Goal: Navigation & Orientation: Find specific page/section

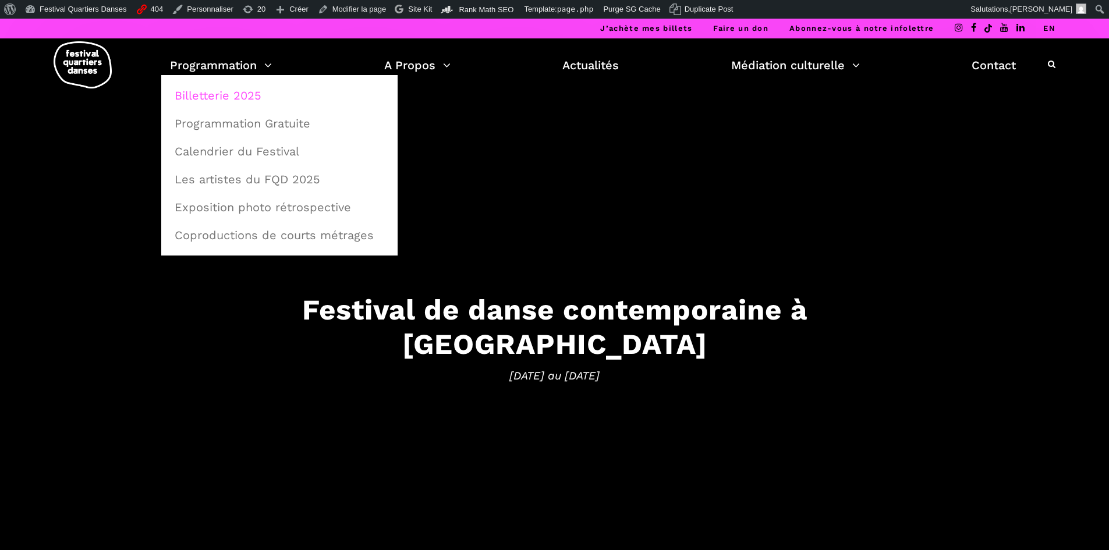
click at [238, 94] on link "Billetterie 2025" at bounding box center [280, 95] width 224 height 27
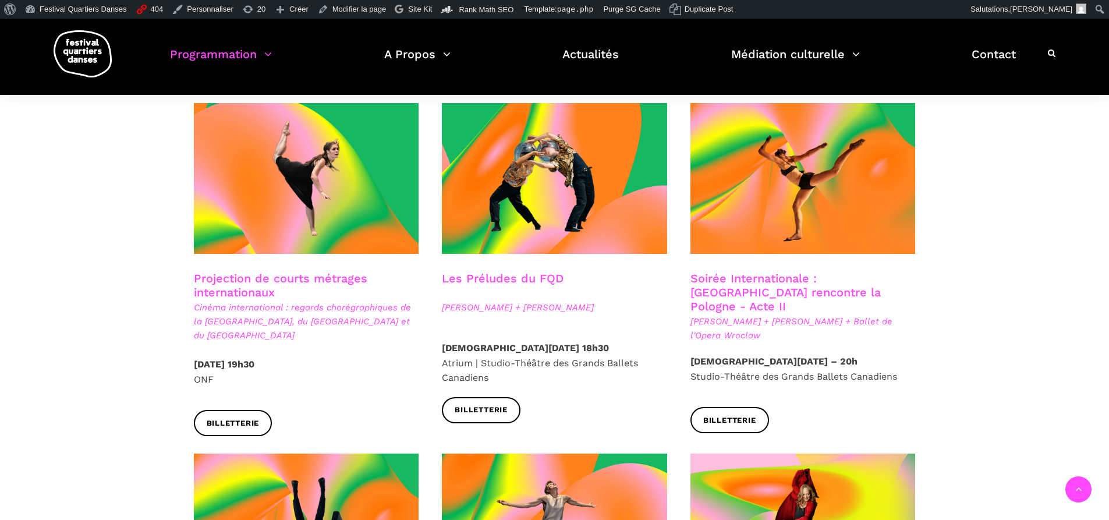
scroll to position [874, 0]
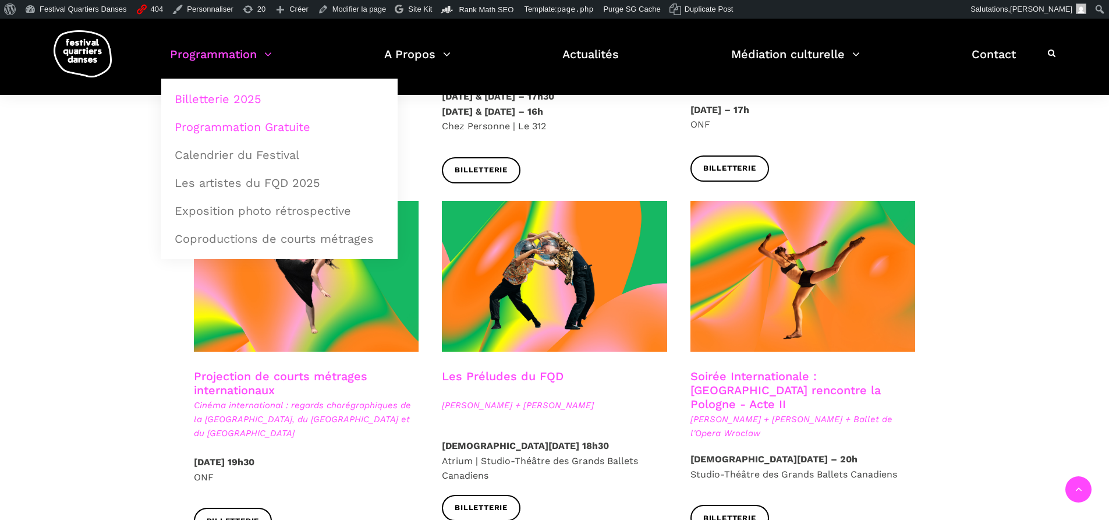
click at [277, 128] on link "Programmation Gratuite" at bounding box center [280, 127] width 224 height 27
